Goal: Task Accomplishment & Management: Manage account settings

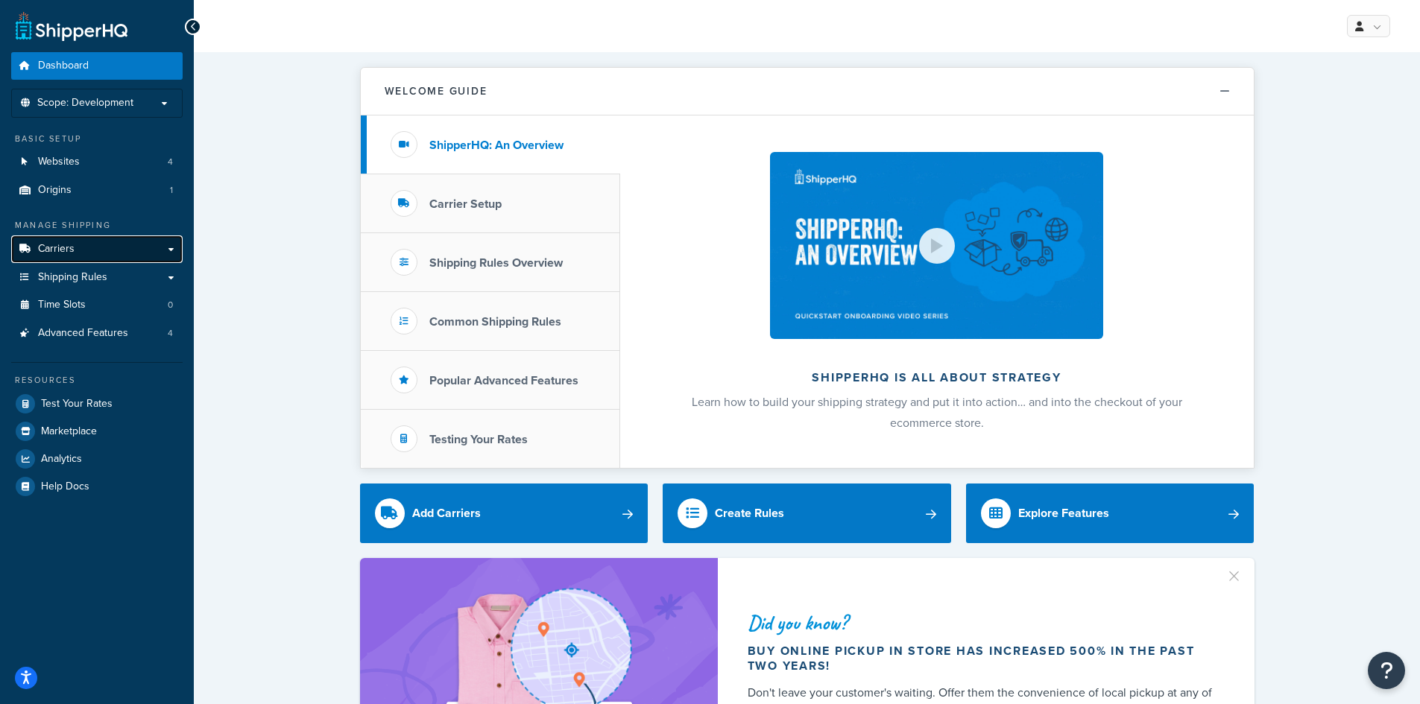
click at [75, 251] on link "Carriers" at bounding box center [96, 250] width 171 height 28
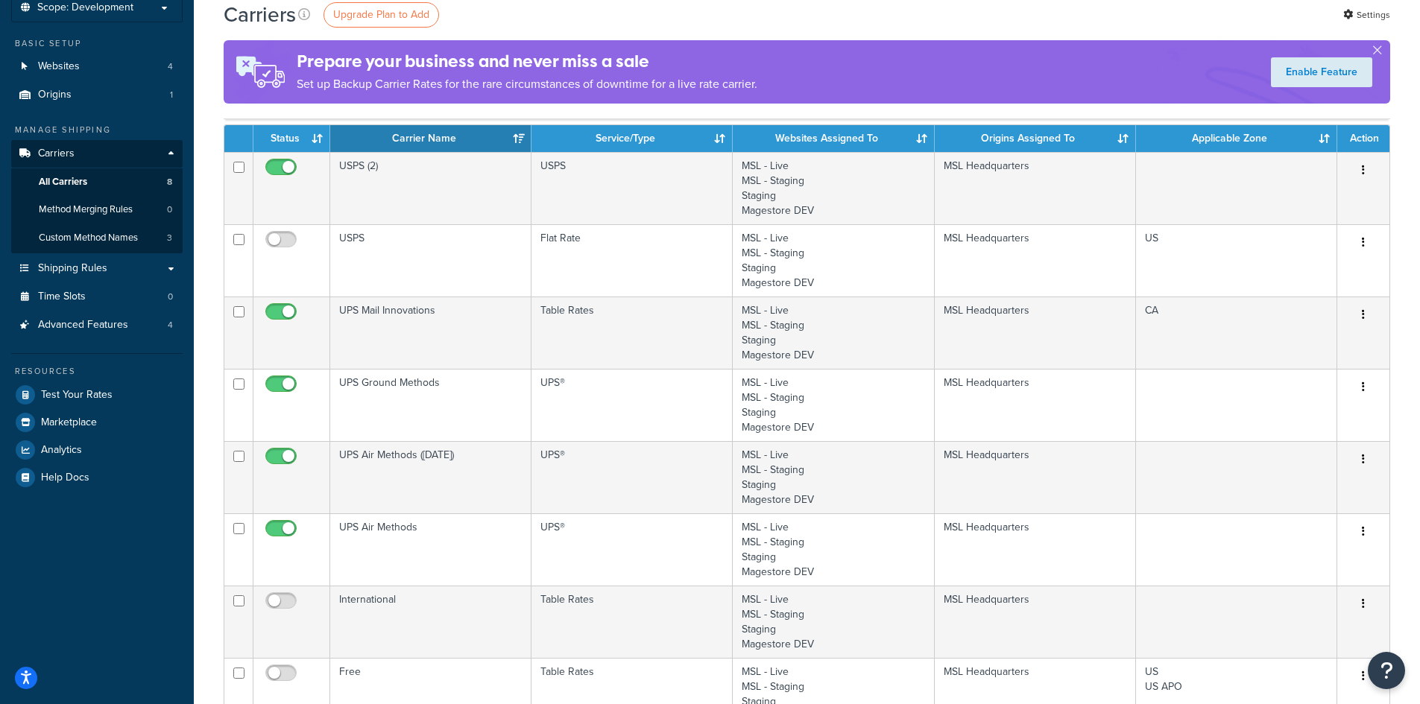
scroll to position [55, 0]
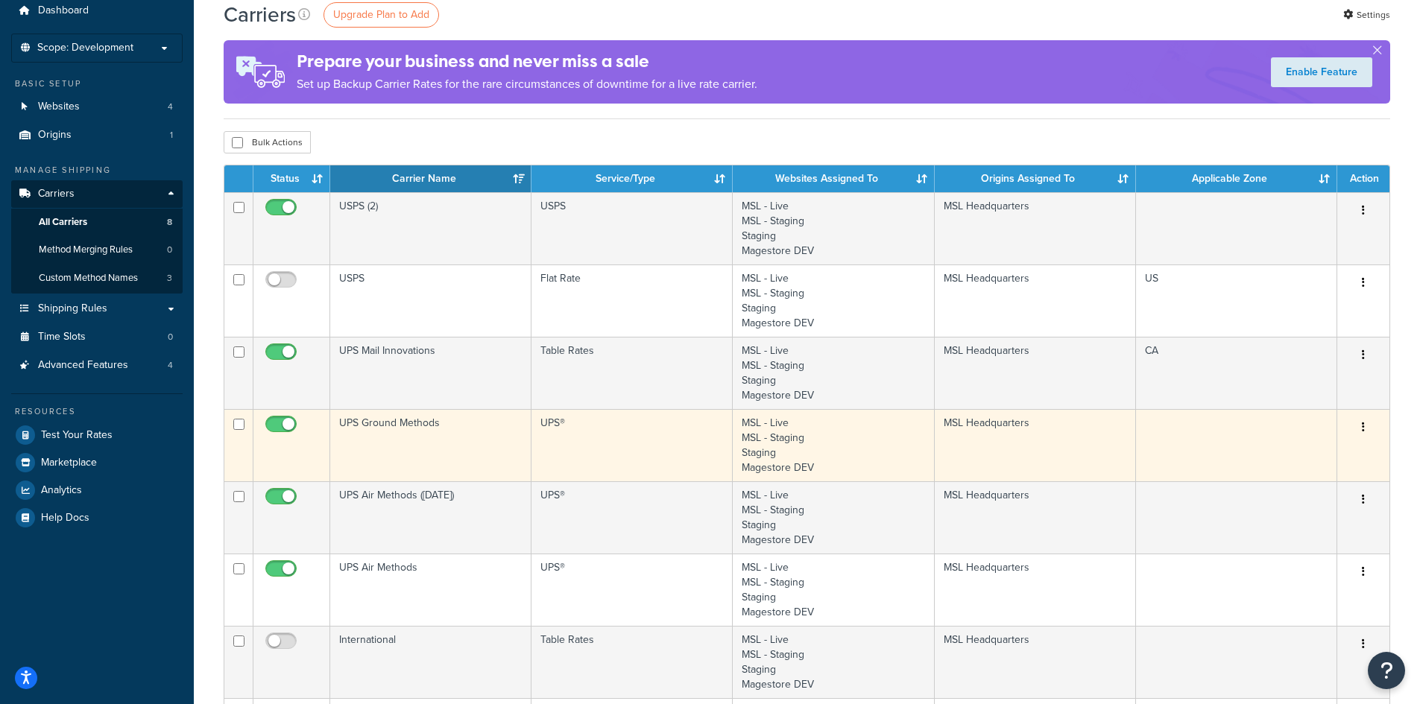
click at [1374, 428] on div "Edit Delete" at bounding box center [1363, 428] width 34 height 24
click at [1366, 429] on button "button" at bounding box center [1363, 428] width 21 height 24
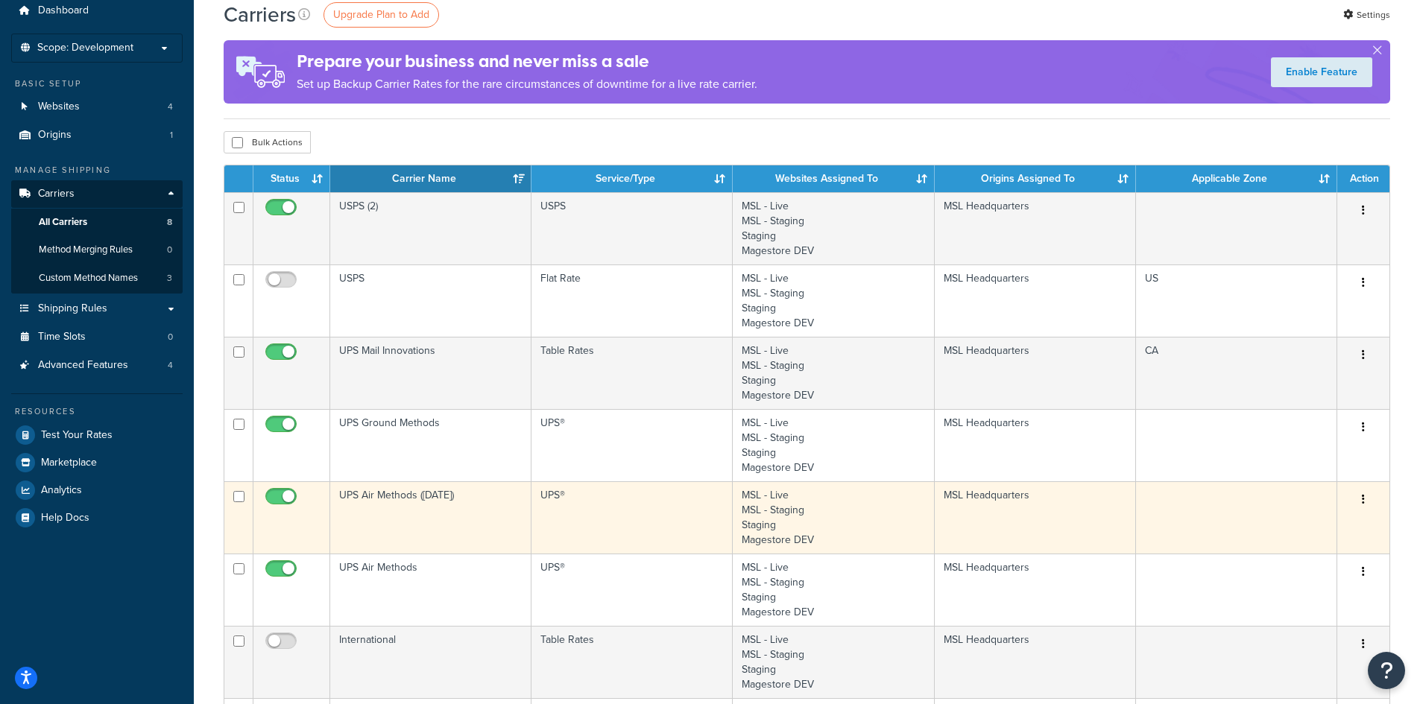
click at [1363, 504] on icon "button" at bounding box center [1363, 499] width 3 height 10
click at [1306, 535] on link "Edit" at bounding box center [1303, 530] width 118 height 31
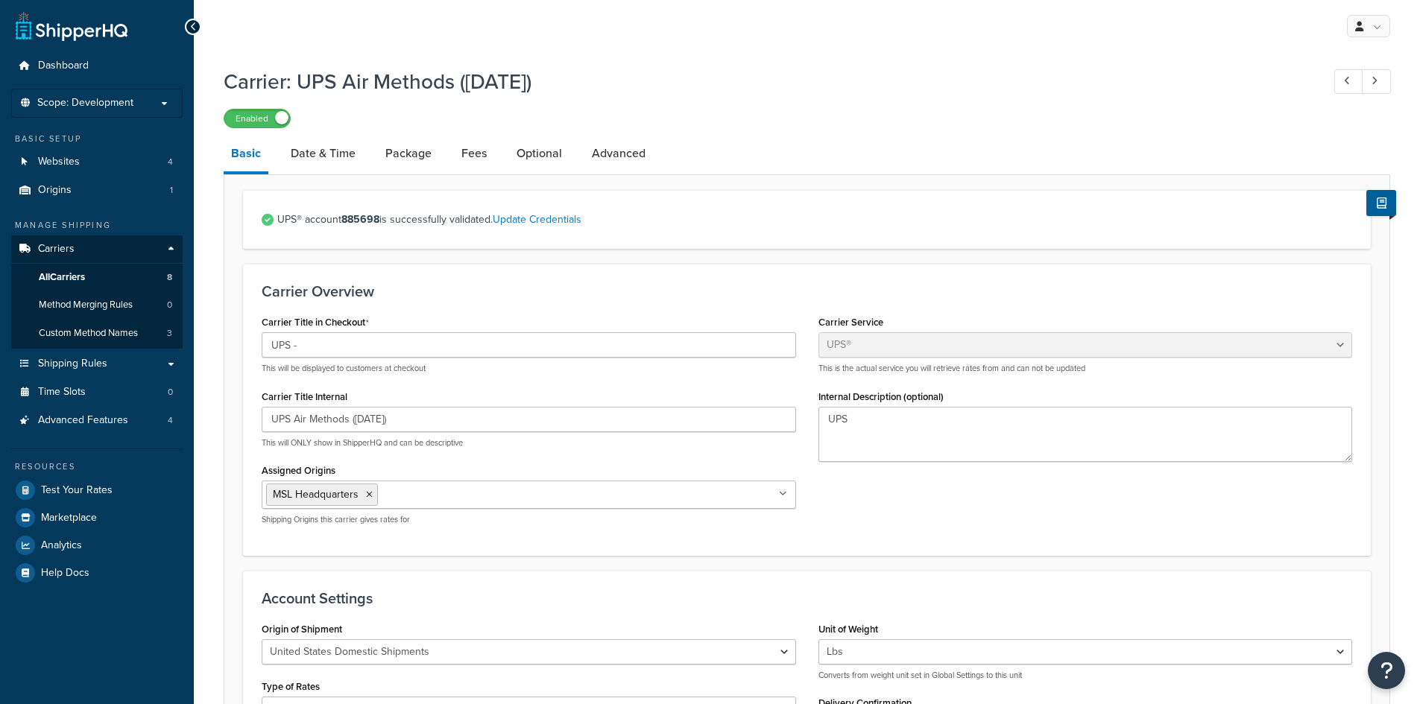
select select "ups"
click at [74, 100] on span "Scope: Development" at bounding box center [85, 103] width 96 height 13
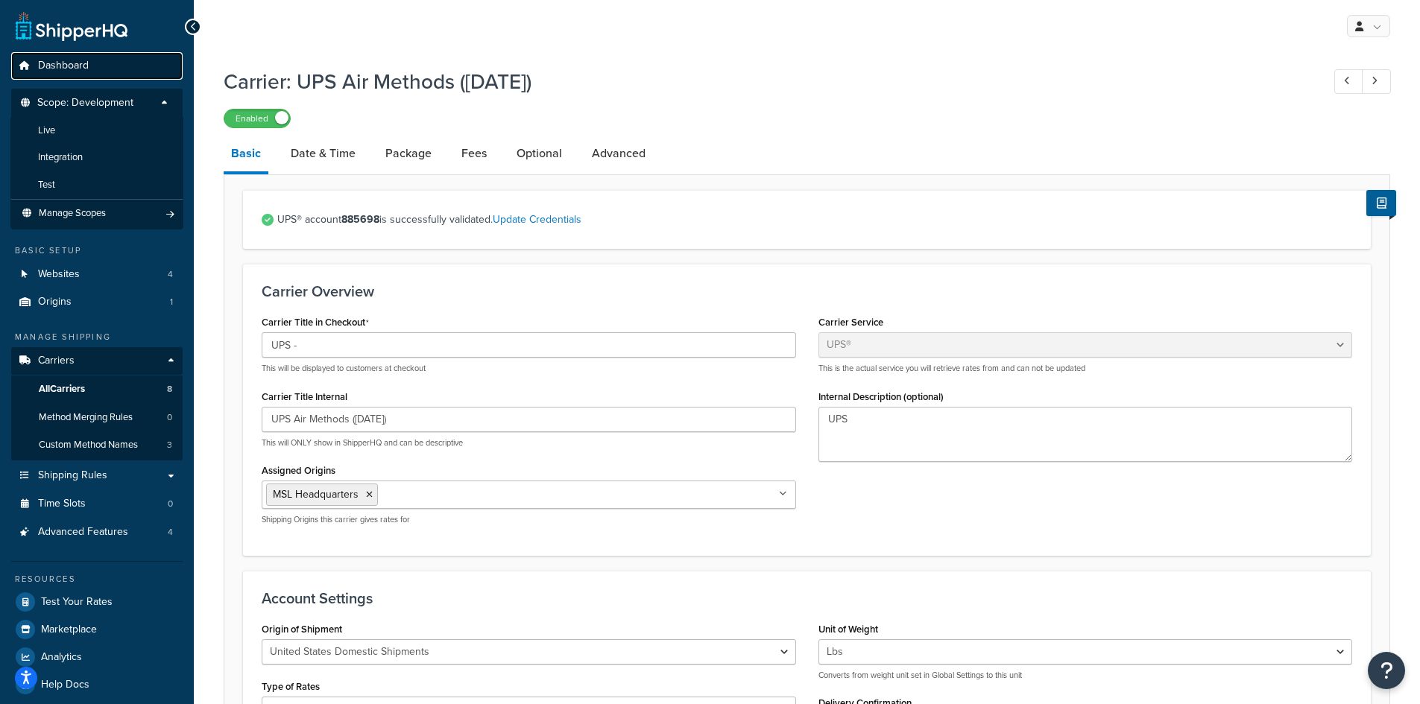
click at [153, 63] on link "Dashboard" at bounding box center [96, 66] width 171 height 28
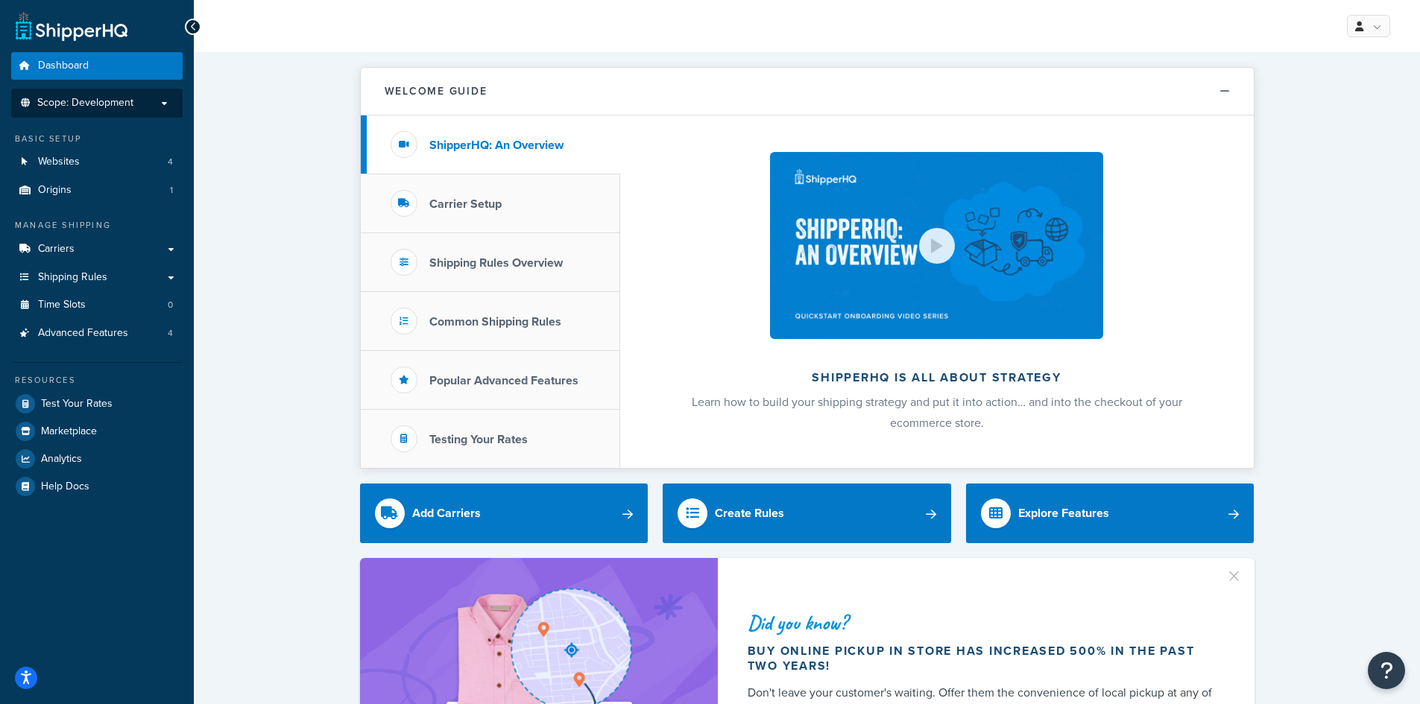
click at [132, 91] on li "Scope: Development" at bounding box center [96, 103] width 171 height 29
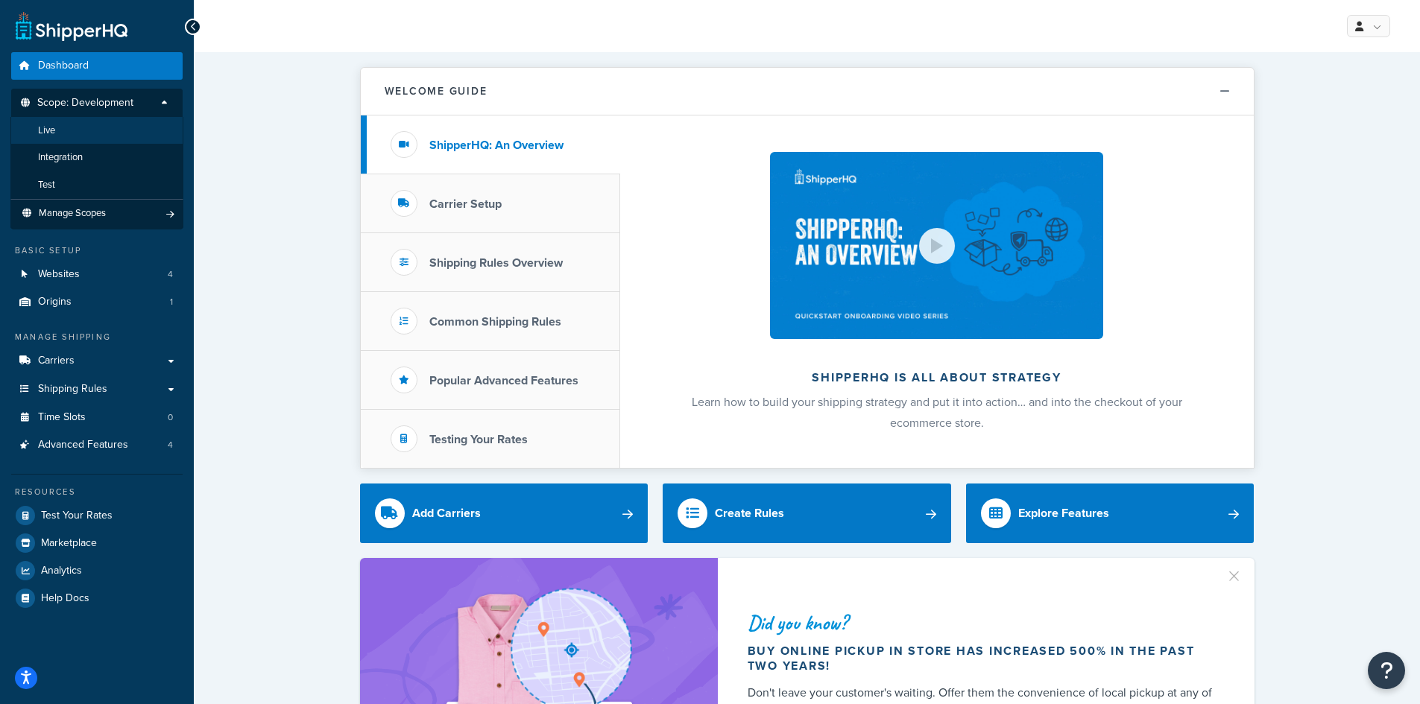
click at [83, 135] on li "Live" at bounding box center [96, 131] width 173 height 28
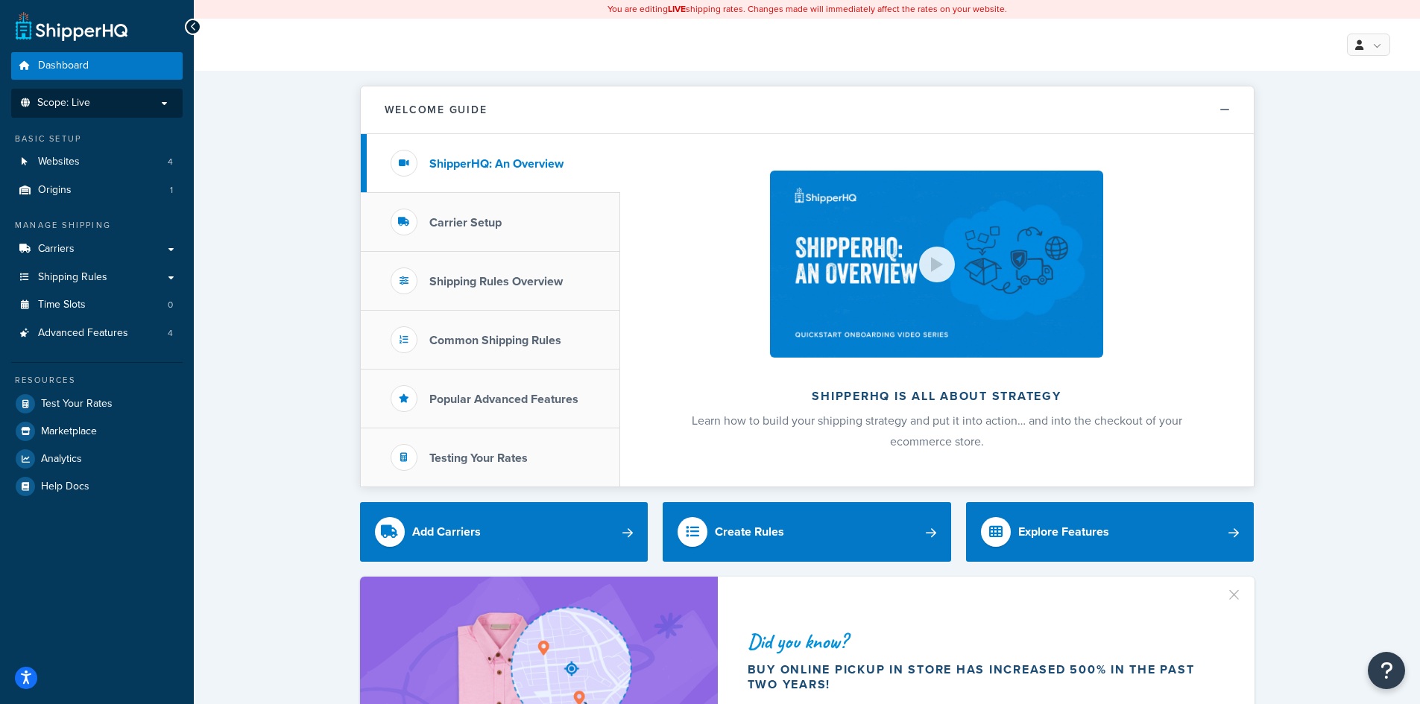
click at [97, 101] on p "Scope: Live" at bounding box center [97, 103] width 158 height 13
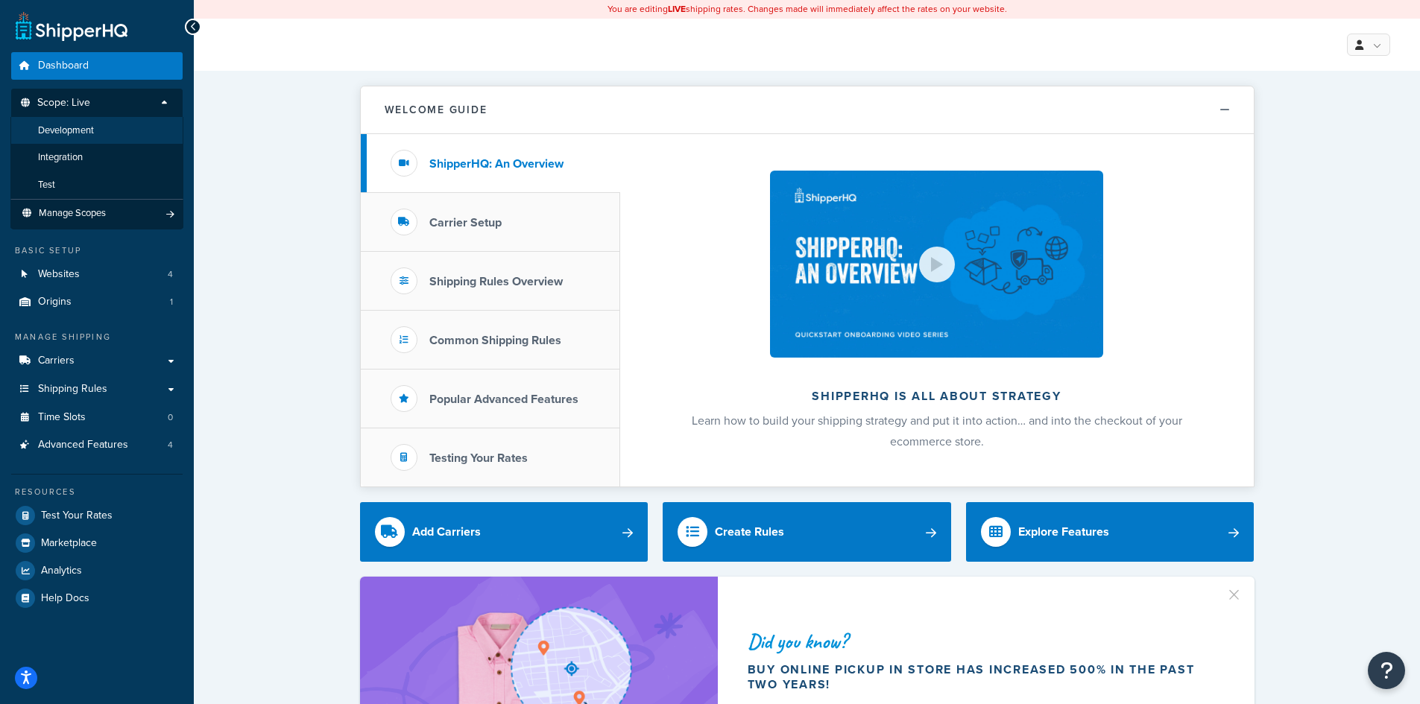
click at [88, 126] on span "Development" at bounding box center [66, 130] width 56 height 13
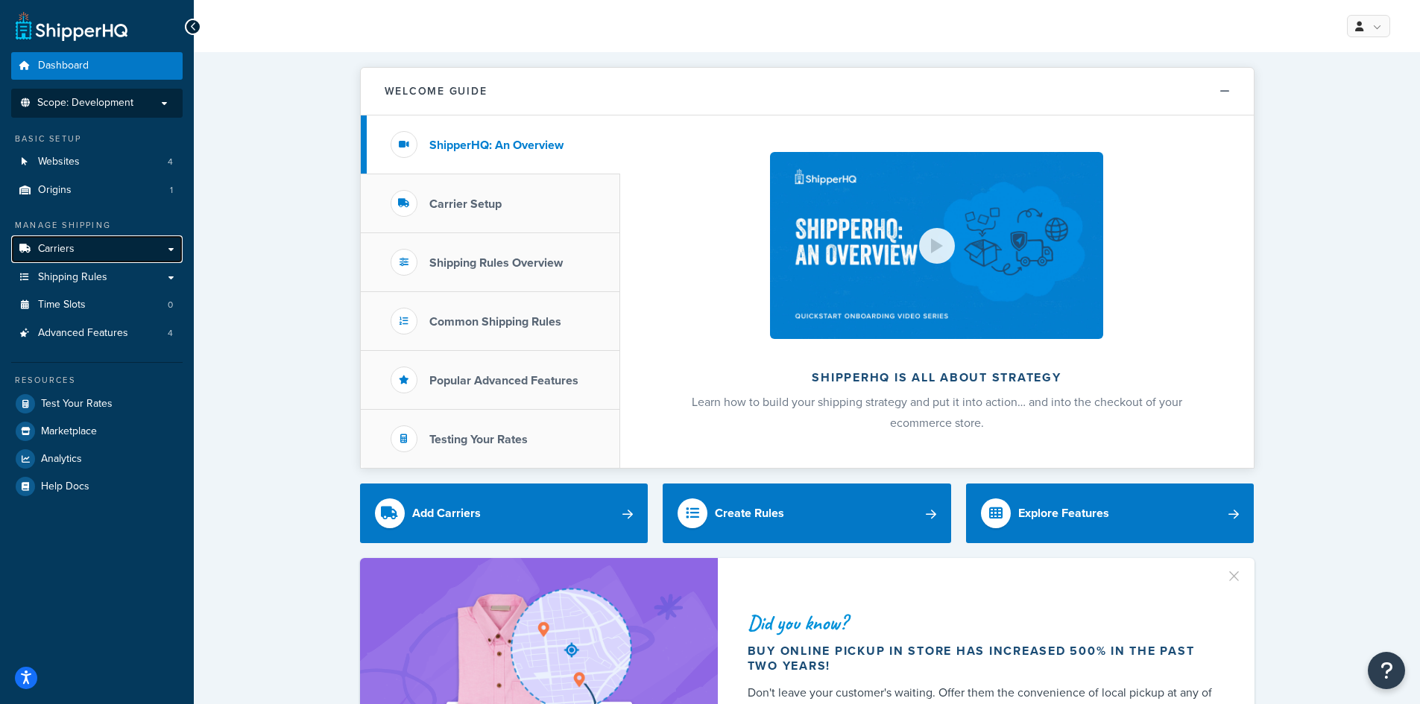
click at [97, 245] on link "Carriers" at bounding box center [96, 250] width 171 height 28
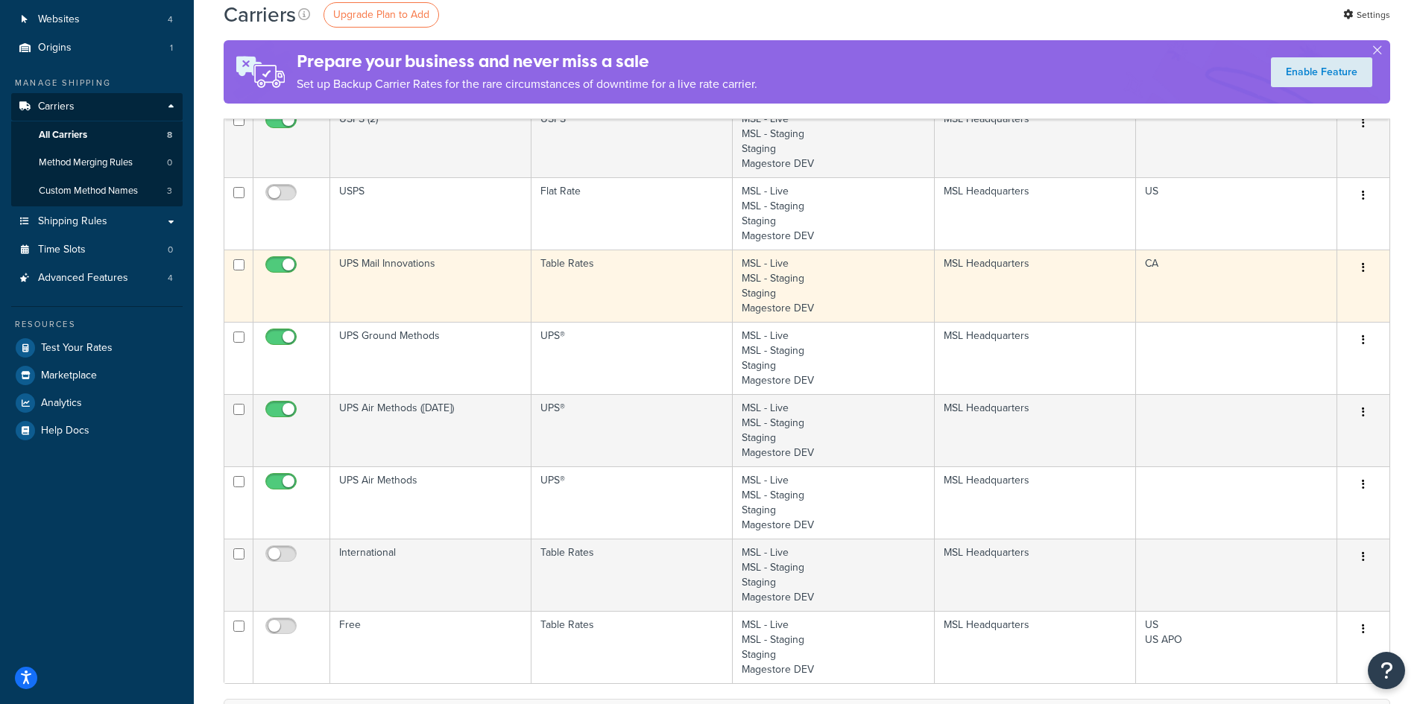
scroll to position [149, 0]
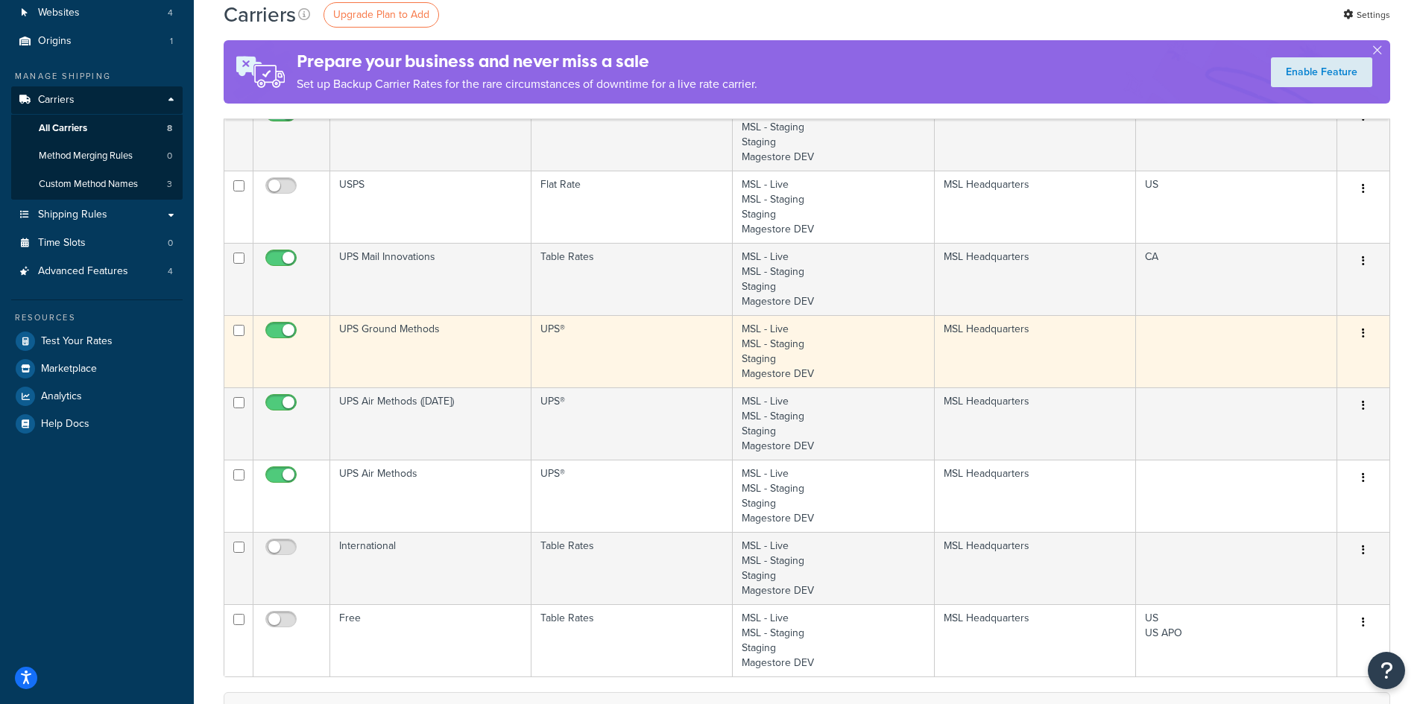
click at [1363, 338] on icon "button" at bounding box center [1363, 333] width 3 height 10
click at [1316, 366] on link "Edit" at bounding box center [1303, 364] width 118 height 31
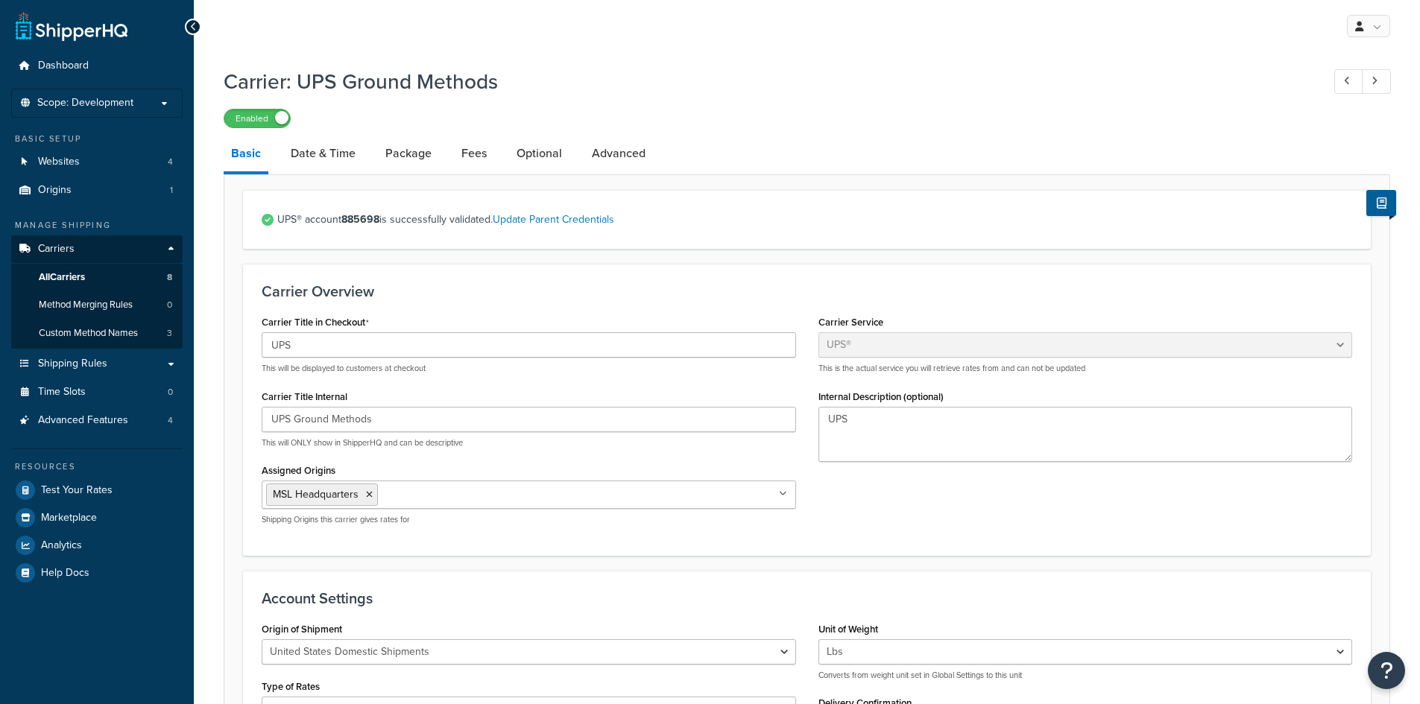
select select "ups"
click at [523, 220] on link "Update Parent Credentials" at bounding box center [553, 220] width 121 height 16
select select "ups"
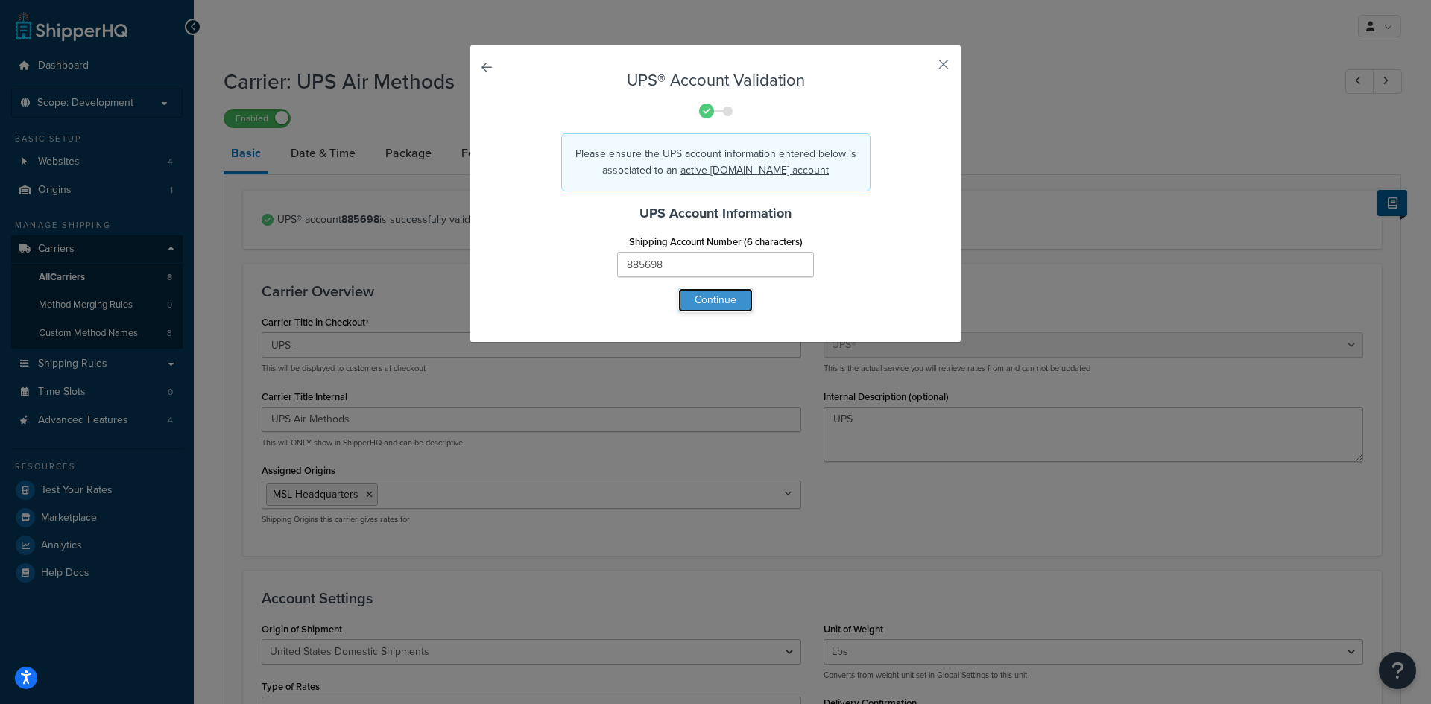
click at [704, 297] on button "Continue" at bounding box center [715, 300] width 75 height 24
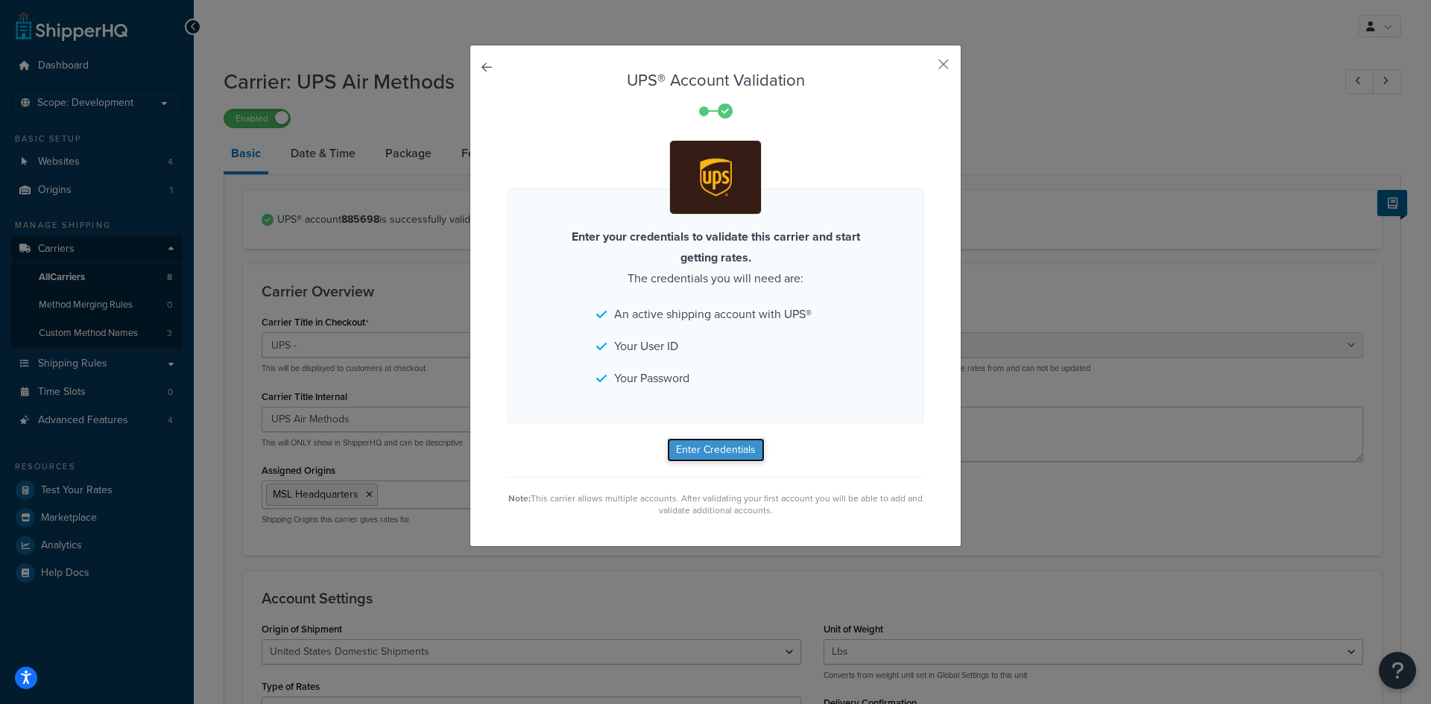
click at [715, 449] on button "Enter Credentials" at bounding box center [716, 450] width 98 height 24
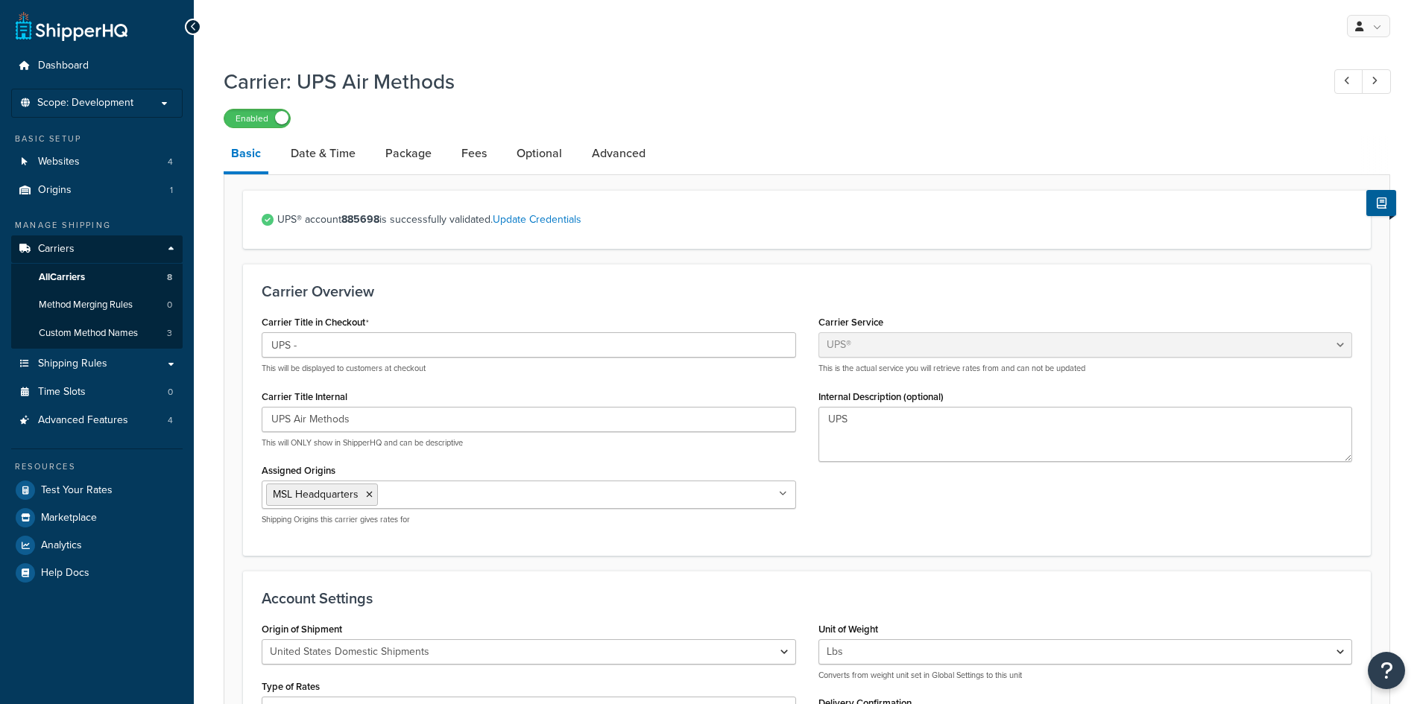
select select "ups"
click at [542, 221] on link "Update Credentials" at bounding box center [537, 220] width 89 height 16
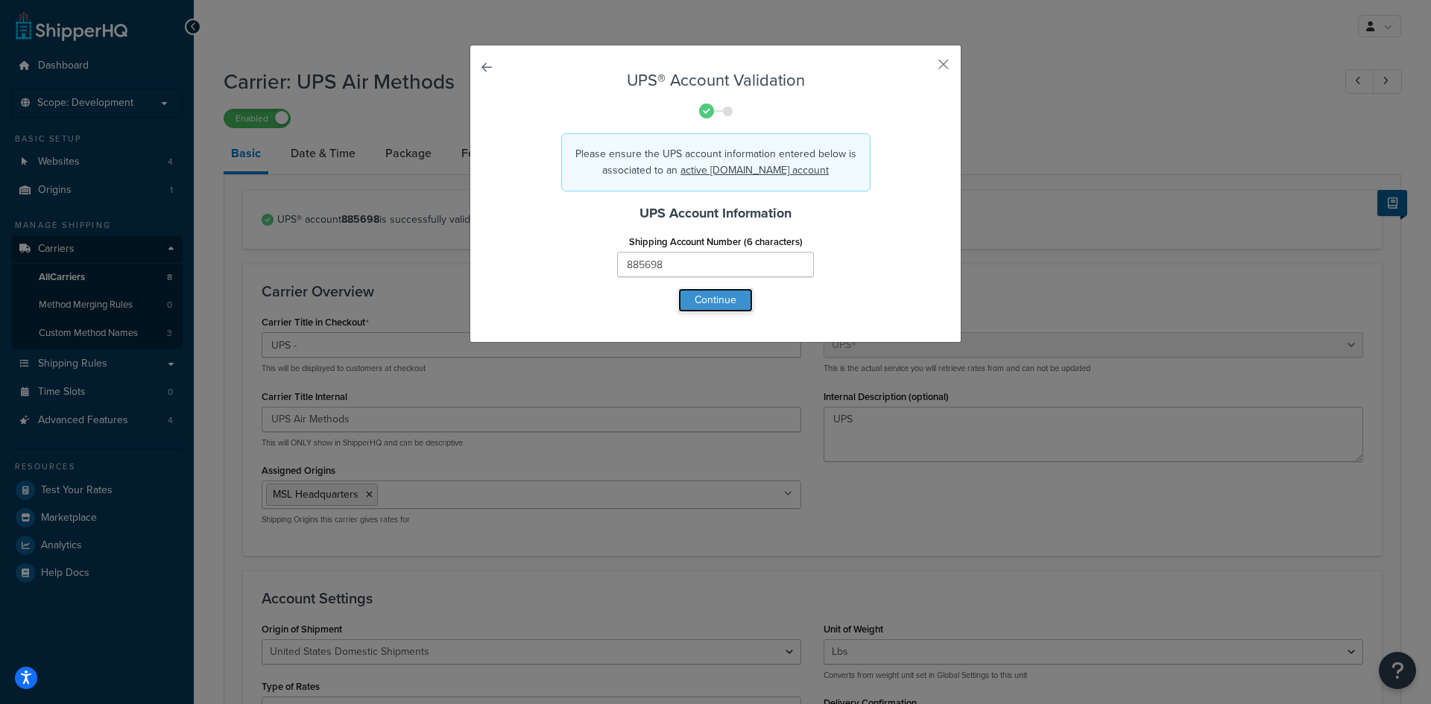
click at [707, 304] on button "Continue" at bounding box center [715, 300] width 75 height 24
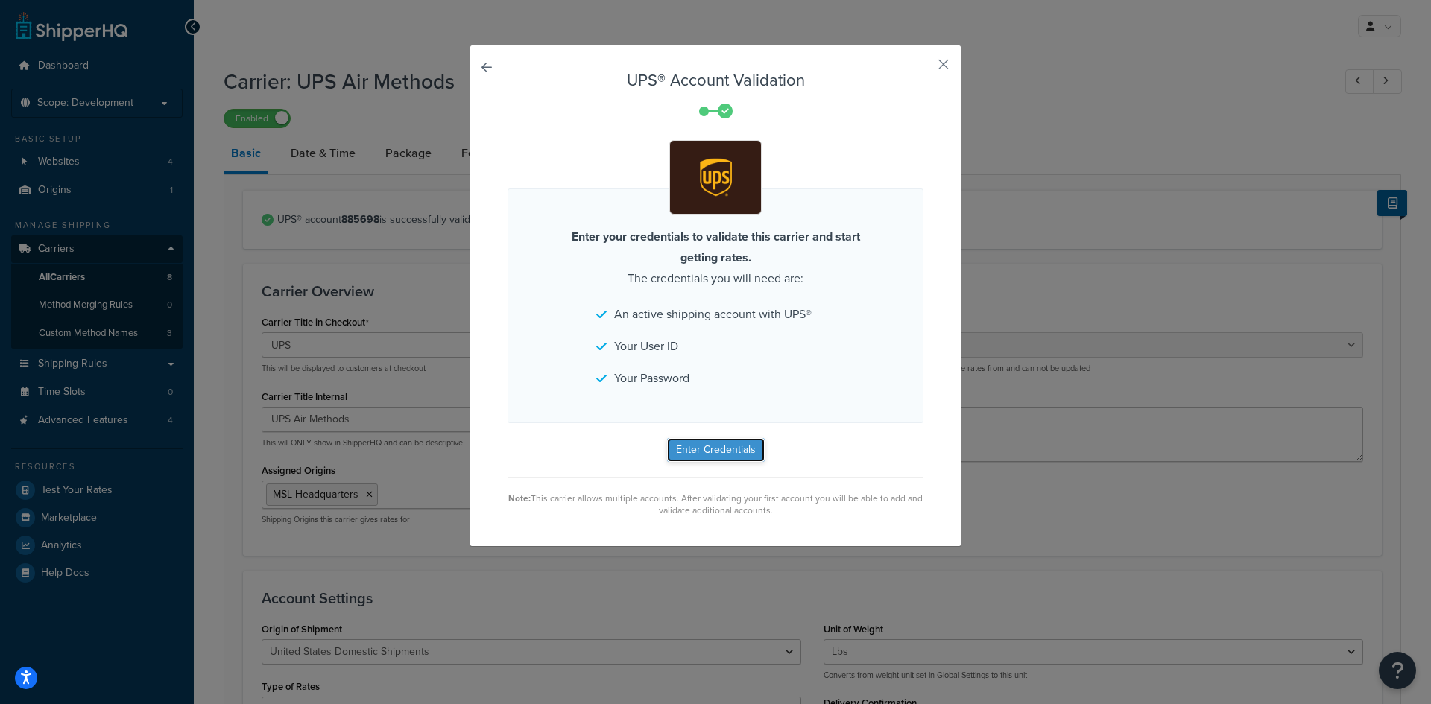
click at [698, 449] on button "Enter Credentials" at bounding box center [716, 450] width 98 height 24
click at [686, 459] on button "Enter Credentials" at bounding box center [716, 450] width 98 height 24
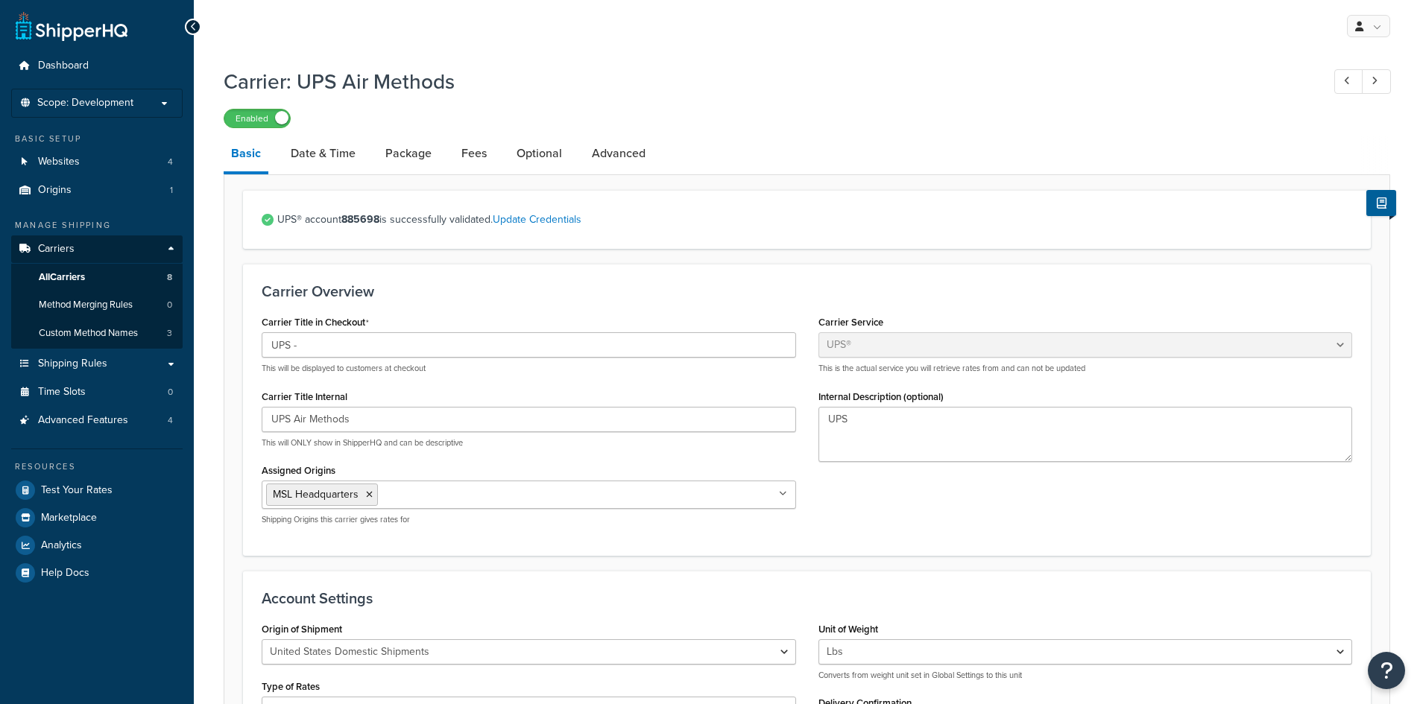
select select "ups"
click at [69, 273] on span "All Carriers" at bounding box center [62, 277] width 46 height 13
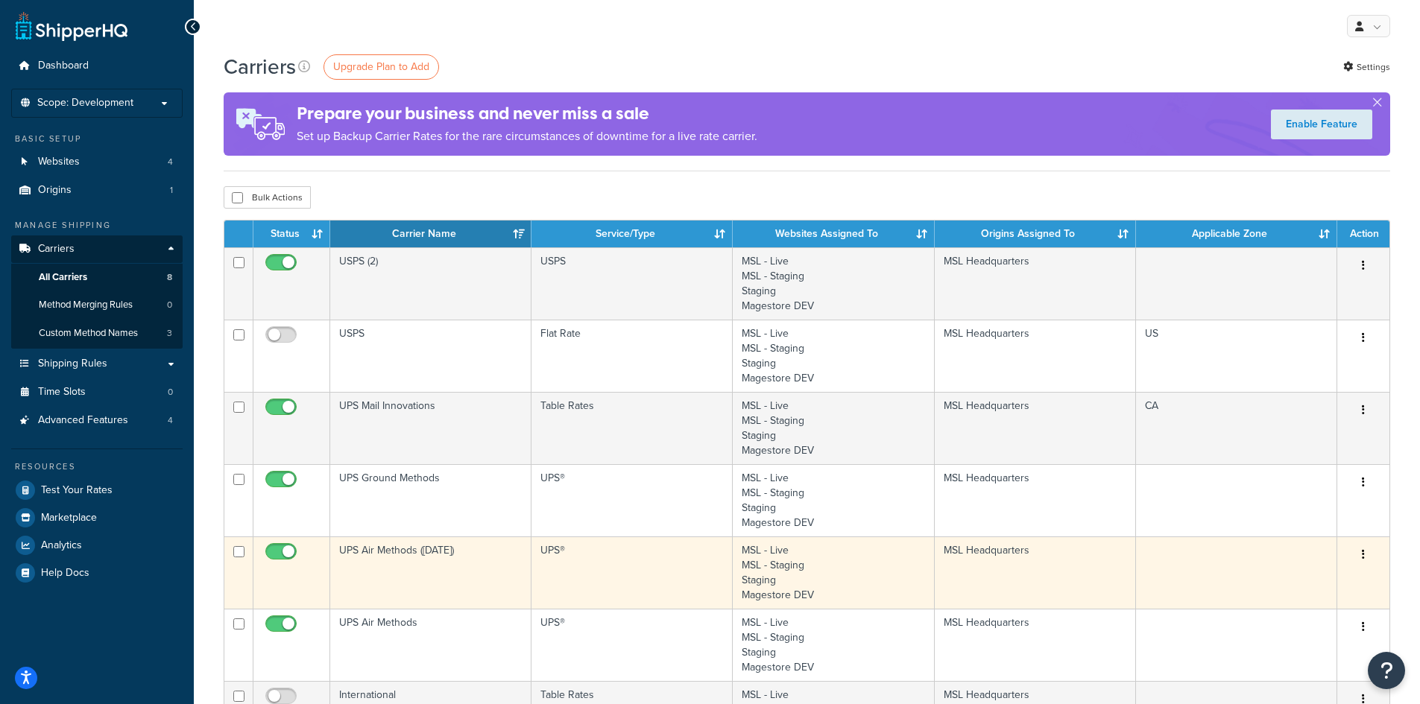
click at [1368, 557] on button "button" at bounding box center [1363, 555] width 21 height 24
click at [1313, 581] on link "Edit" at bounding box center [1303, 585] width 118 height 31
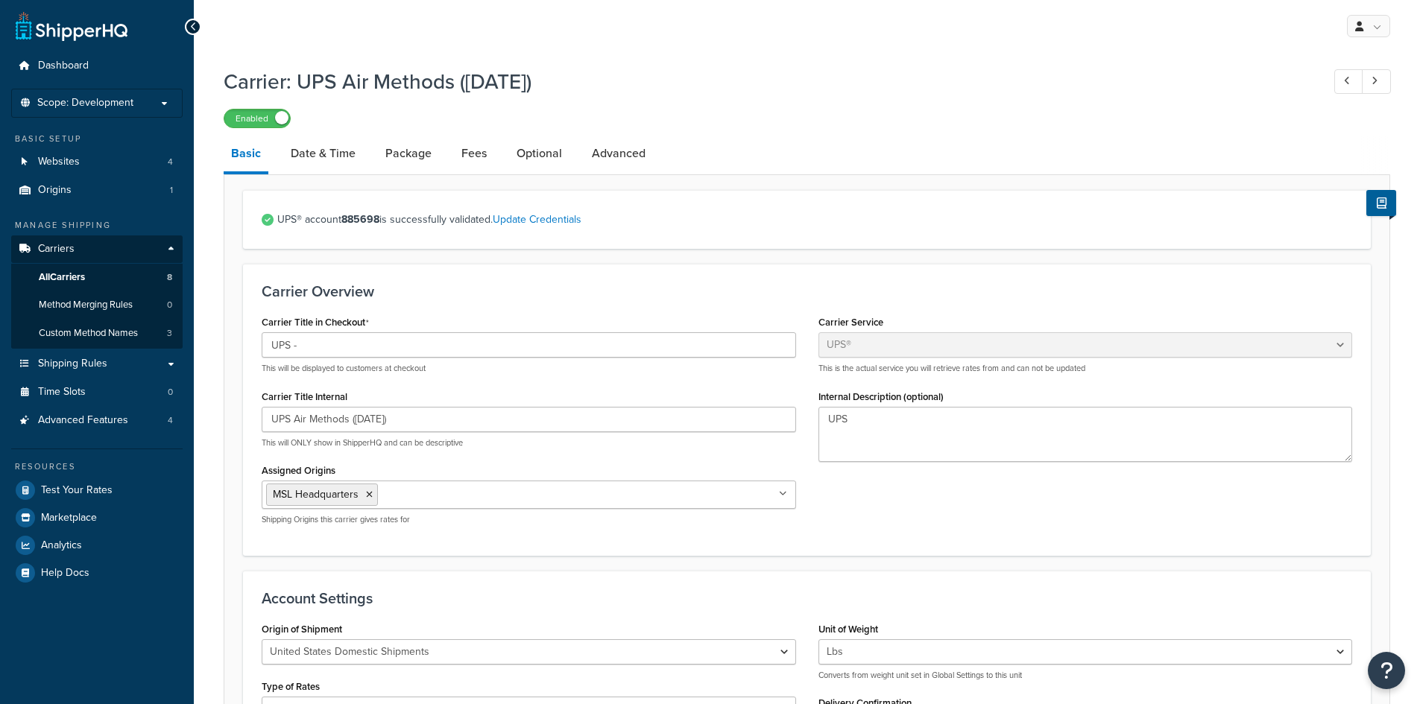
select select "ups"
click at [544, 225] on link "Update Credentials" at bounding box center [537, 220] width 89 height 16
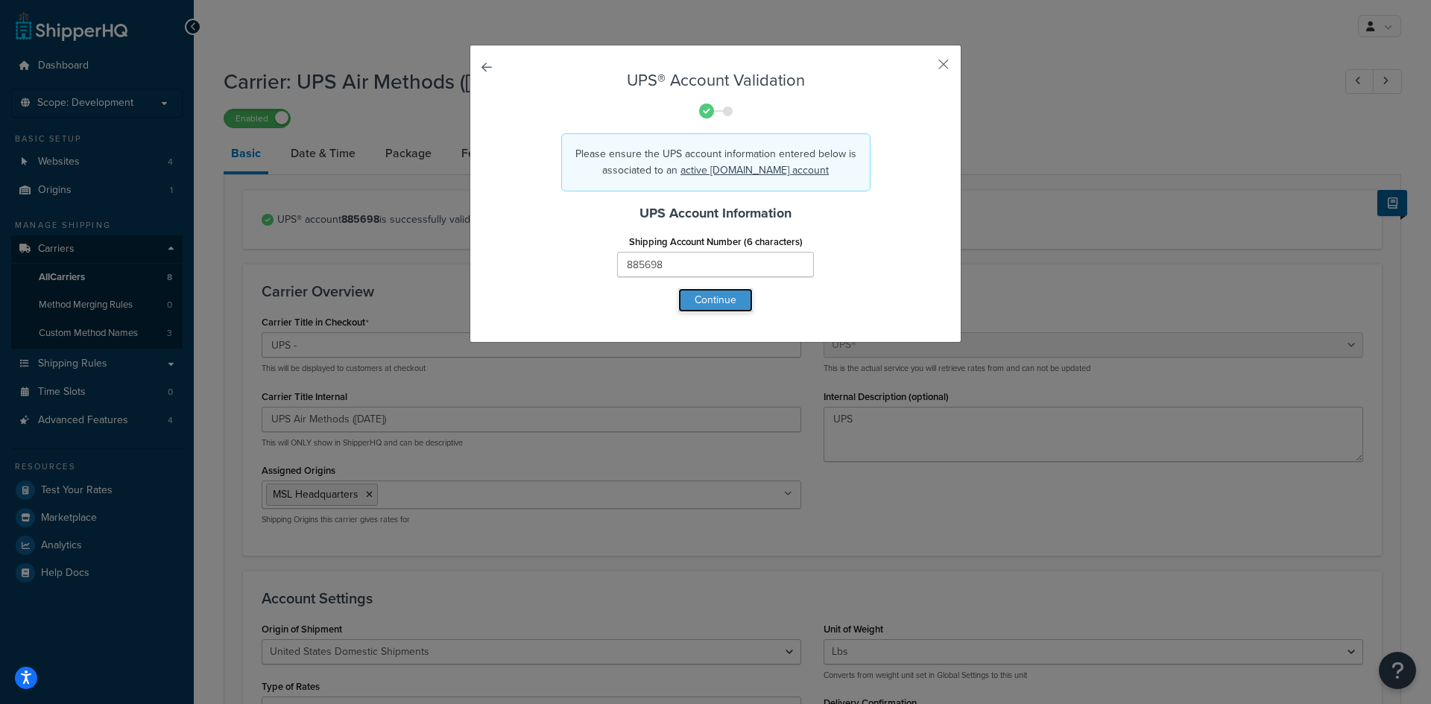
click at [711, 309] on button "Continue" at bounding box center [715, 300] width 75 height 24
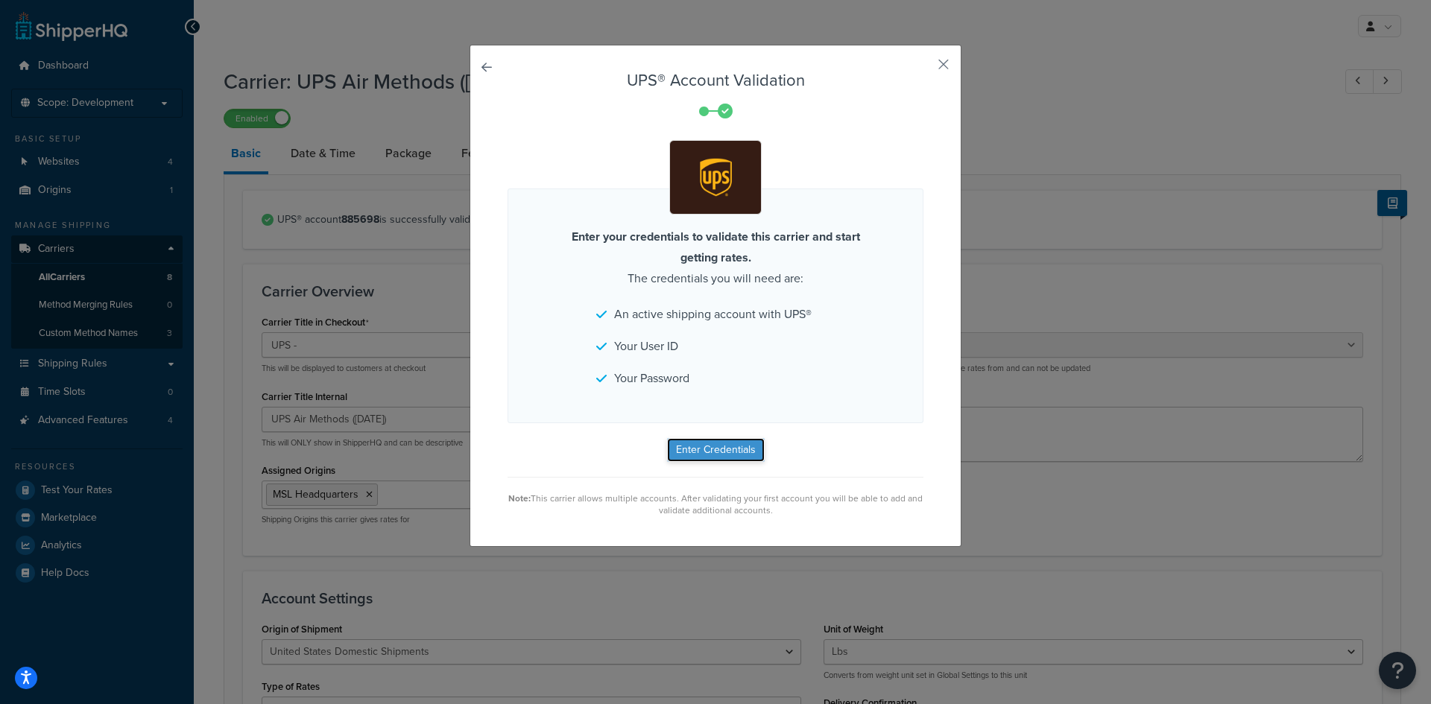
click at [727, 458] on button "Enter Credentials" at bounding box center [716, 450] width 98 height 24
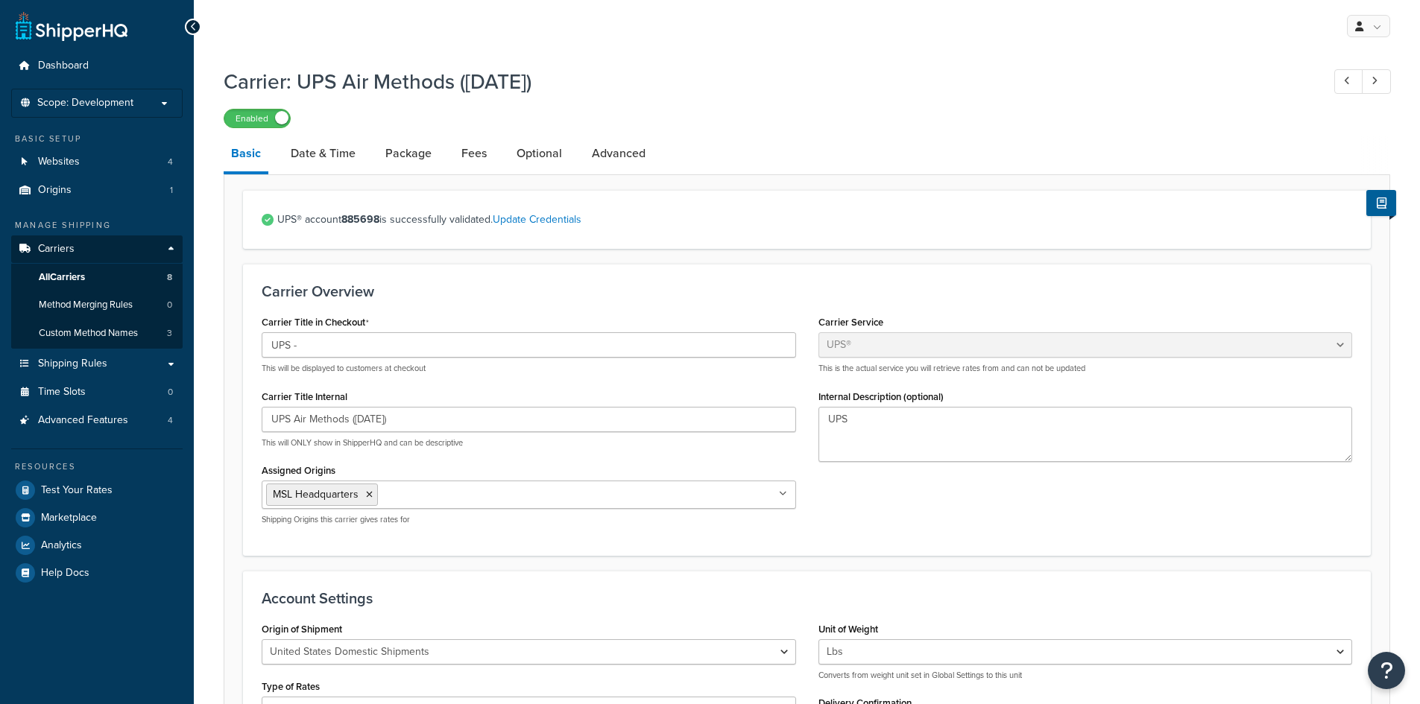
select select "ups"
click at [58, 278] on span "All Carriers" at bounding box center [62, 277] width 46 height 13
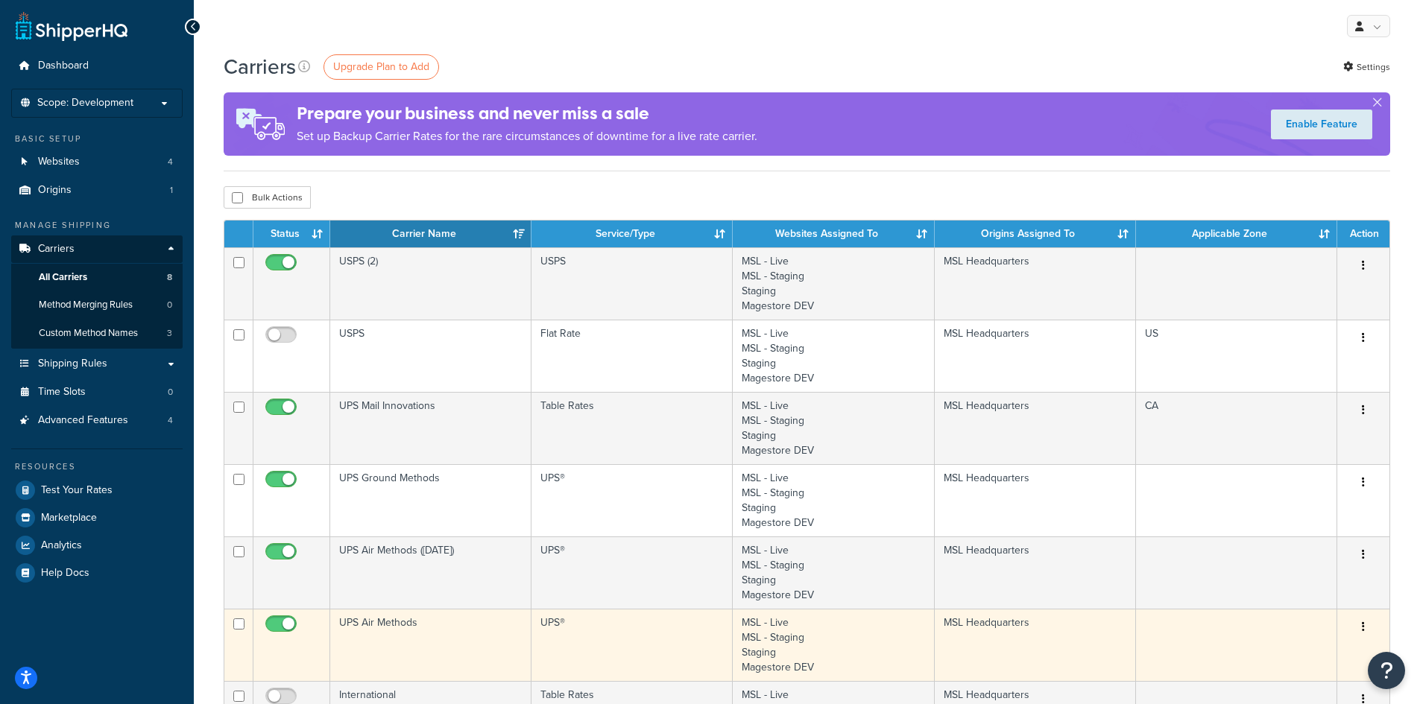
click at [1364, 631] on icon "button" at bounding box center [1363, 627] width 3 height 10
click at [1315, 655] on link "Edit" at bounding box center [1303, 657] width 118 height 31
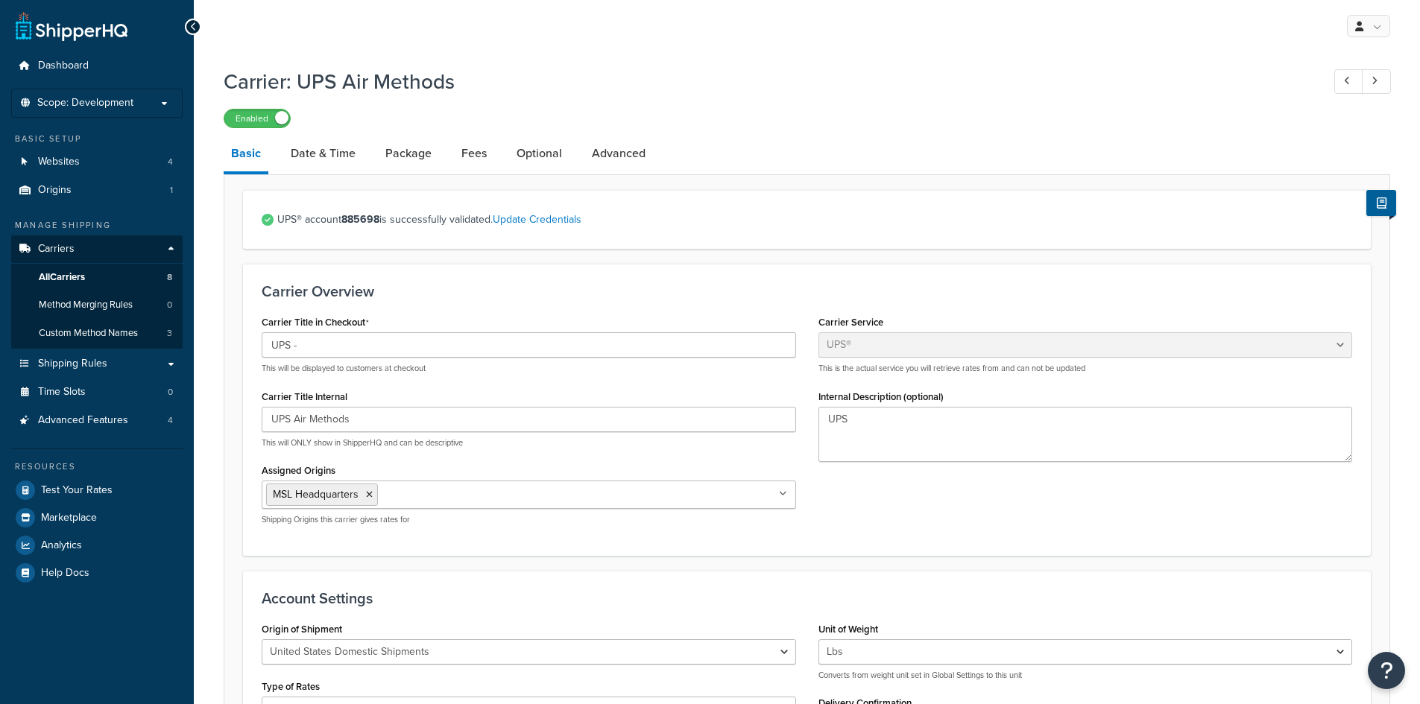
select select "ups"
click at [549, 224] on link "Update Credentials" at bounding box center [537, 220] width 89 height 16
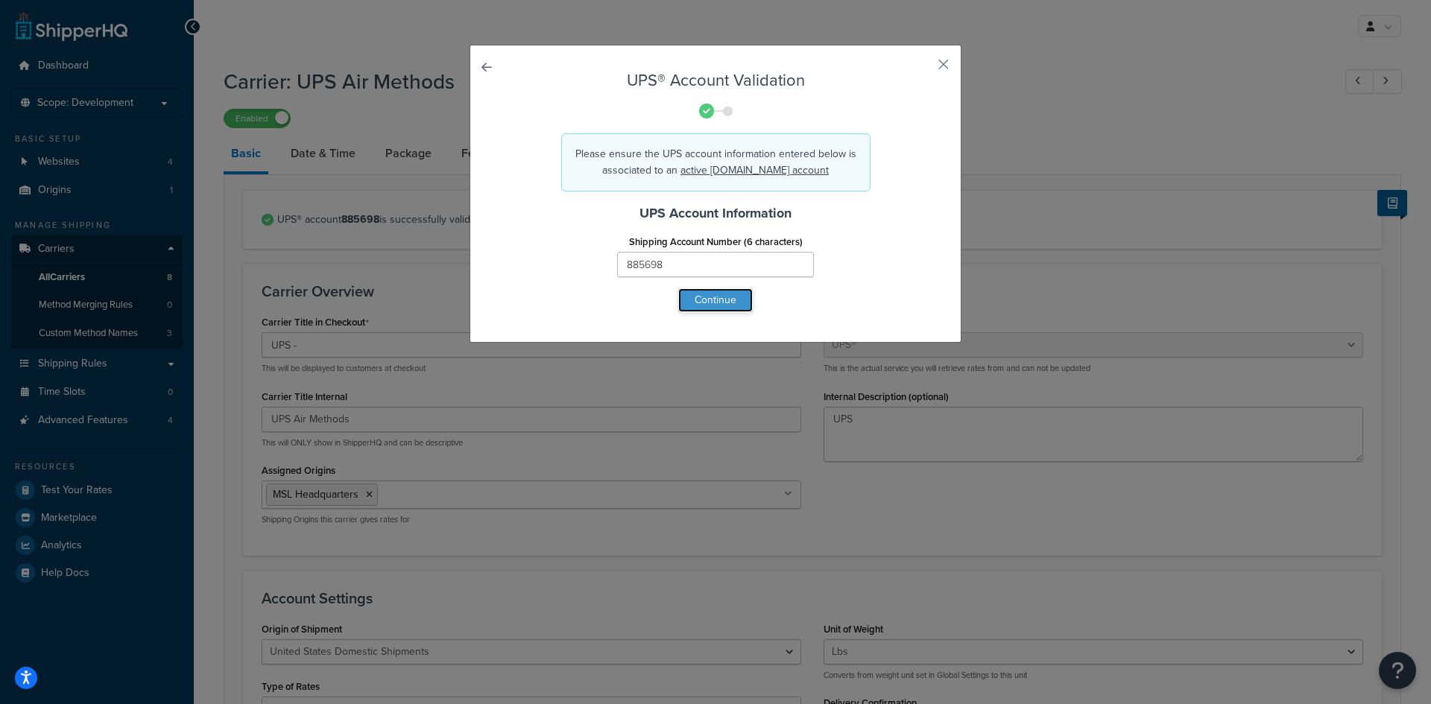
click at [686, 302] on button "Continue" at bounding box center [715, 300] width 75 height 24
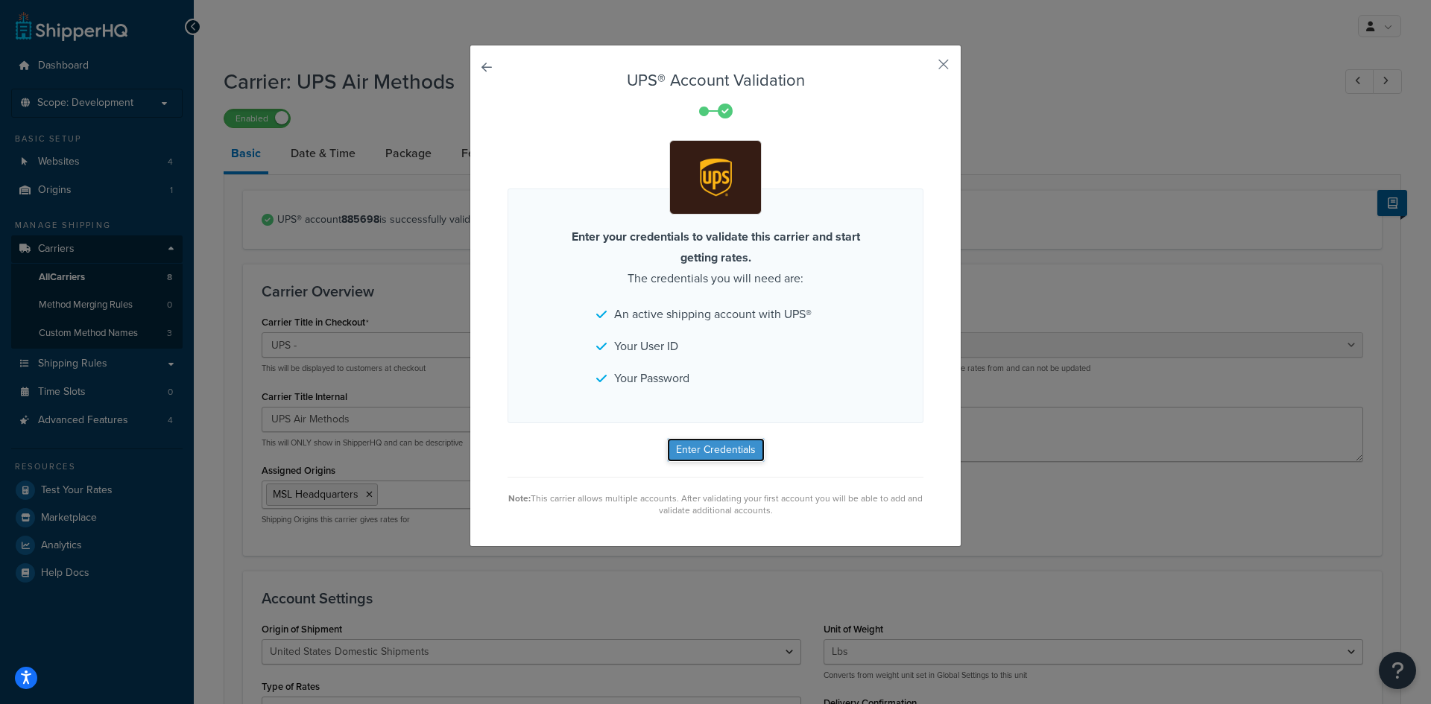
click at [695, 448] on button "Enter Credentials" at bounding box center [716, 450] width 98 height 24
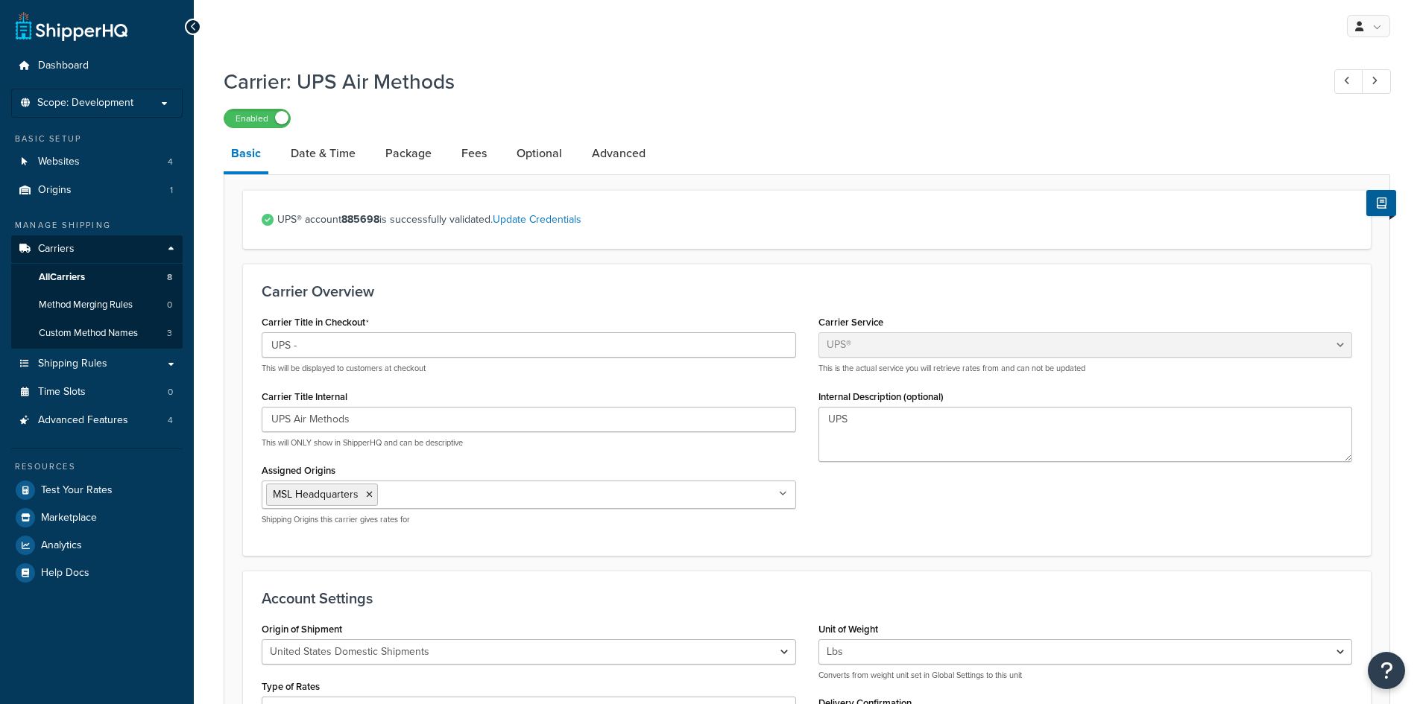
select select "ups"
click at [77, 273] on span "All Carriers" at bounding box center [62, 277] width 46 height 13
